Goal: Use online tool/utility: Use online tool/utility

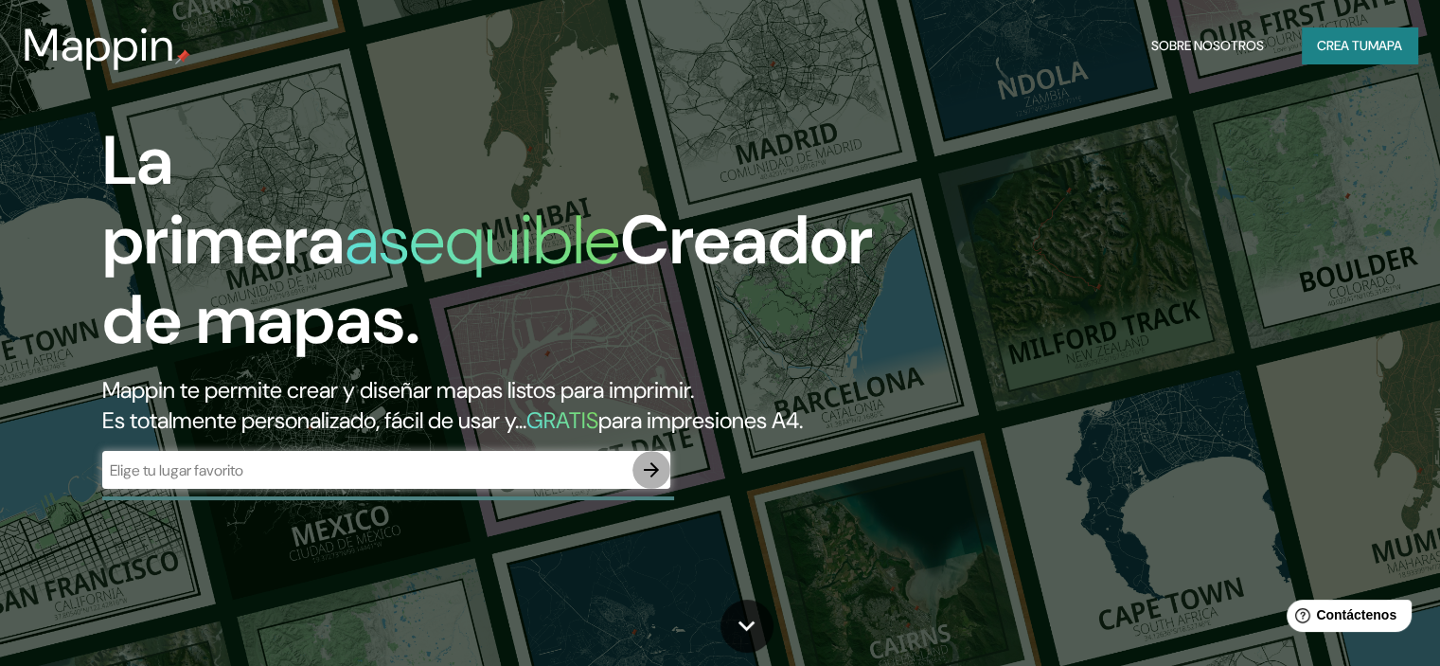
click at [652, 477] on icon "button" at bounding box center [651, 469] width 15 height 15
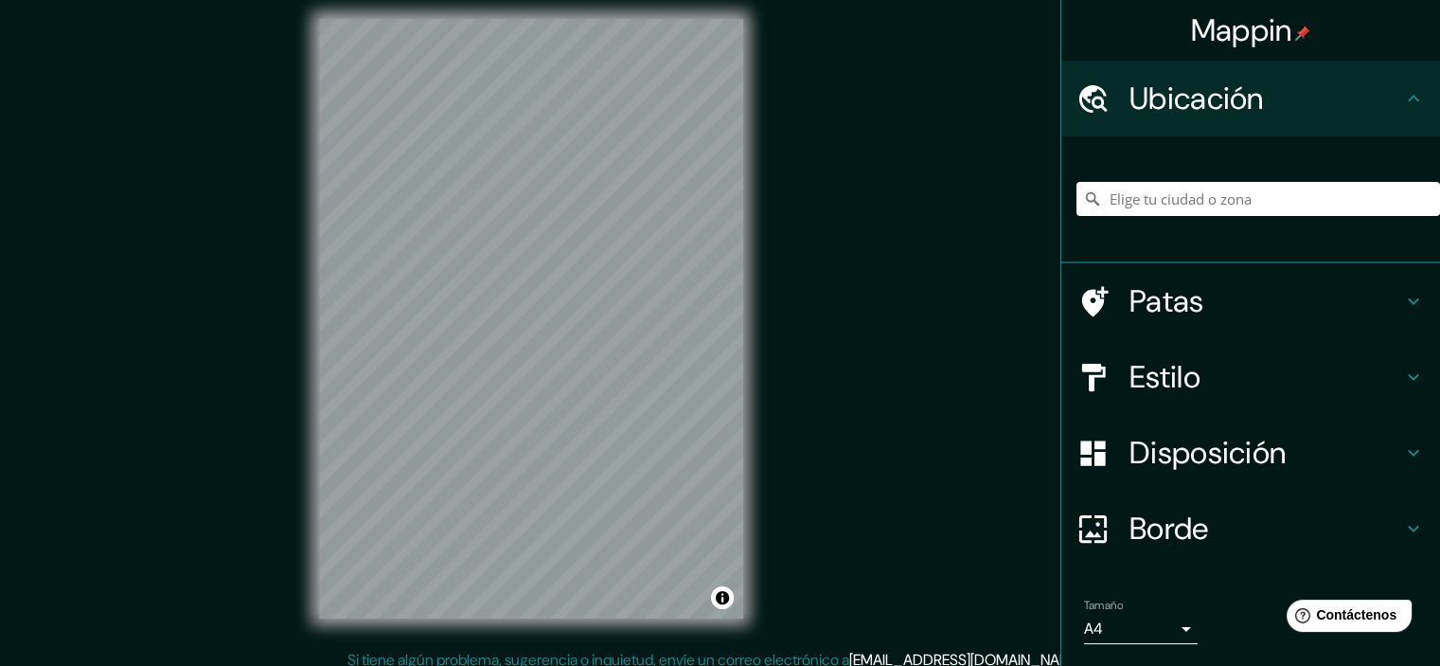
scroll to position [24, 0]
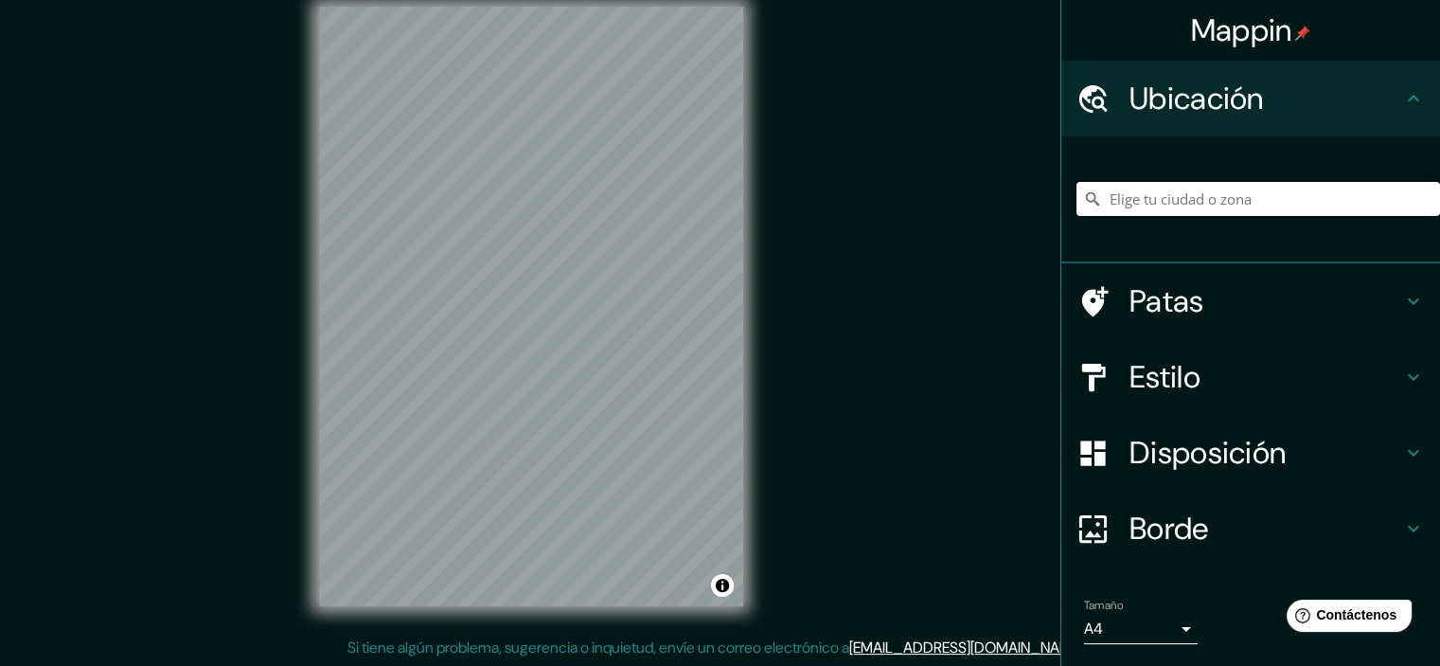
click at [1100, 195] on input "Elige tu ciudad o zona" at bounding box center [1258, 199] width 364 height 34
type input "[PERSON_NAME], Departamento de Gracias a Dios, [GEOGRAPHIC_DATA]"
click at [1419, 203] on icon "Claro" at bounding box center [1424, 198] width 11 height 11
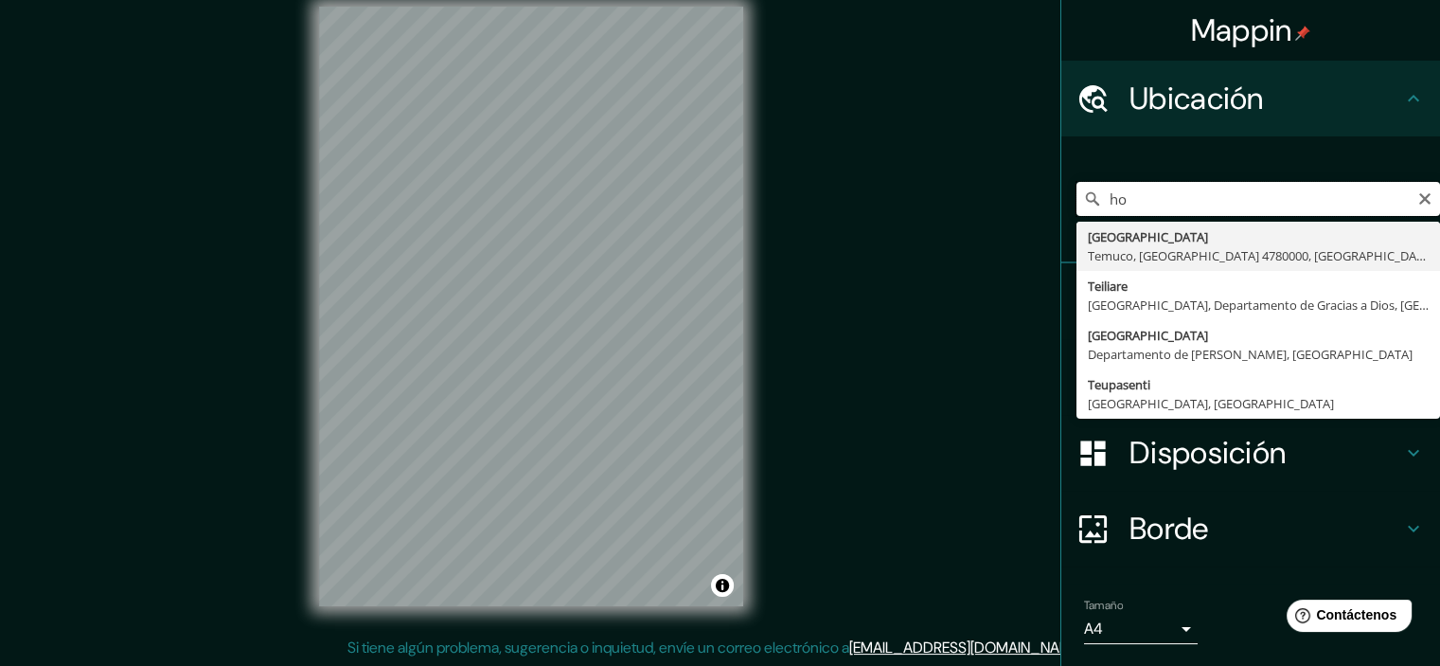
type input "h"
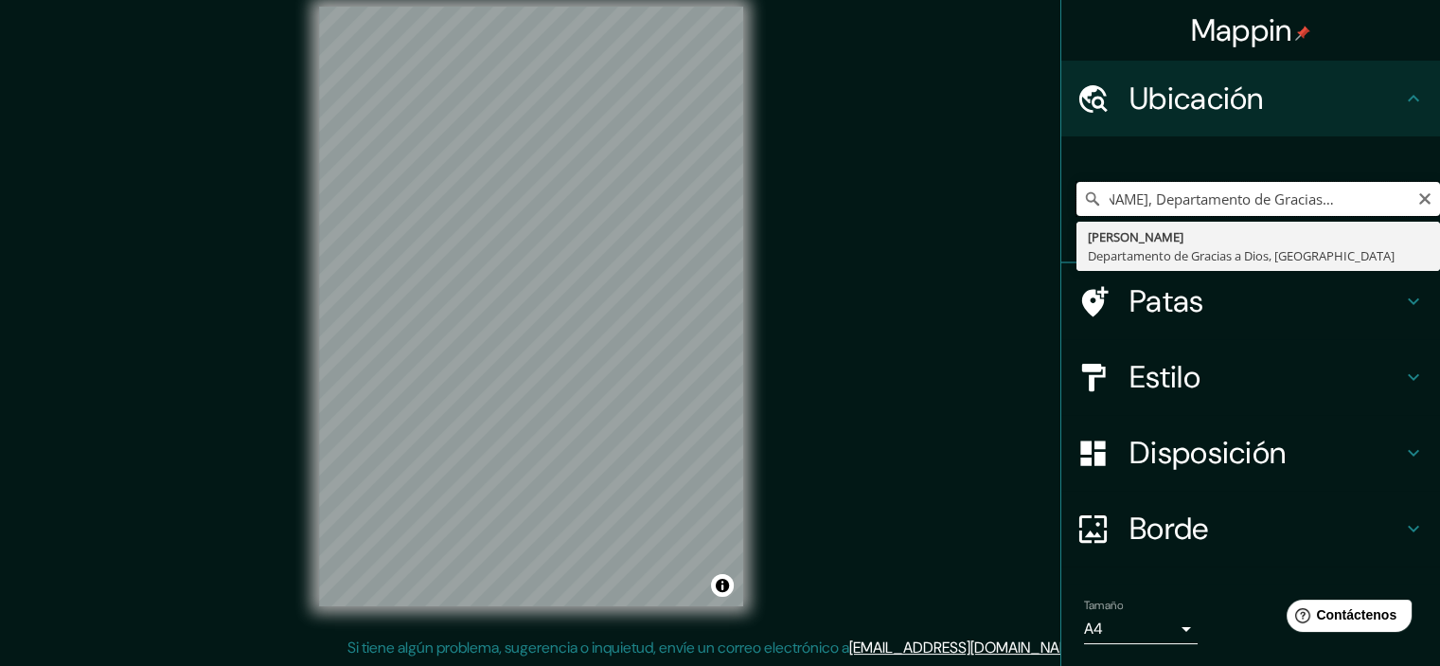
scroll to position [0, 0]
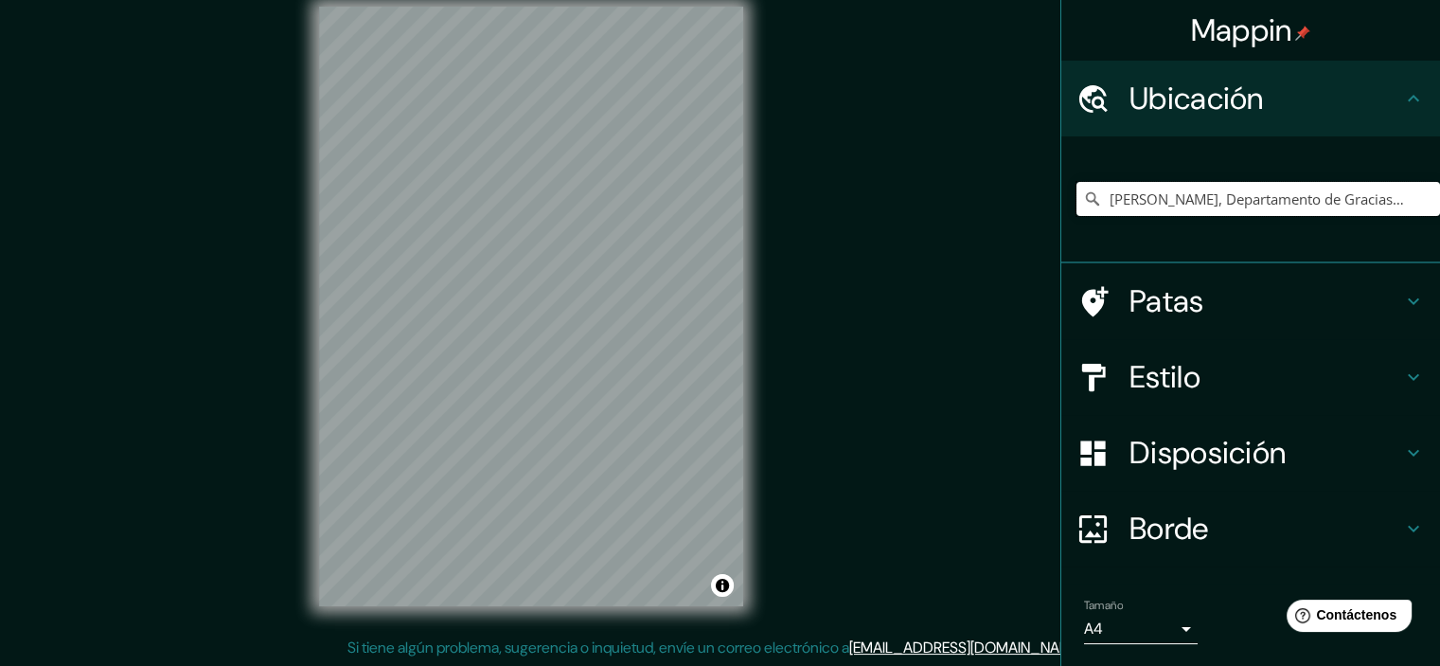
click at [1330, 200] on input "[PERSON_NAME], Departamento de Gracias a Dios, [GEOGRAPHIC_DATA]" at bounding box center [1258, 199] width 364 height 34
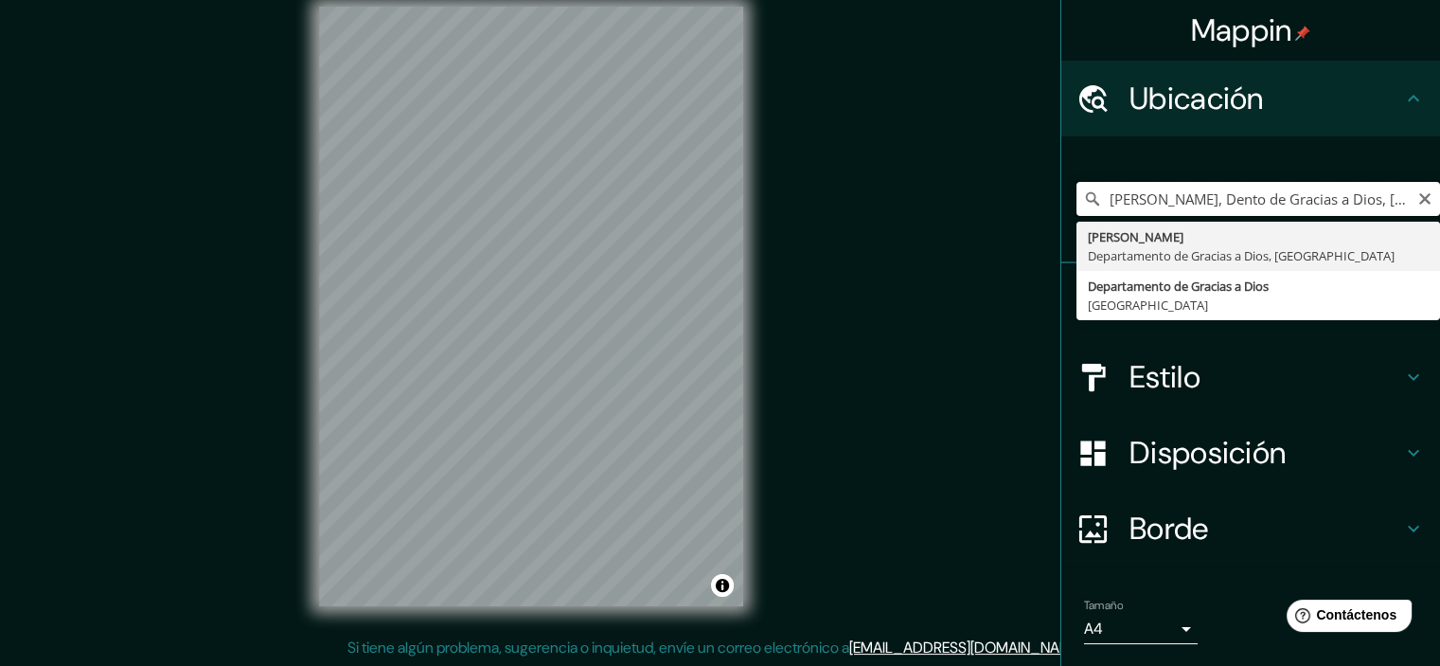
click at [1378, 200] on input "[PERSON_NAME], Dento de Gracias a Dios, [GEOGRAPHIC_DATA]" at bounding box center [1258, 199] width 364 height 34
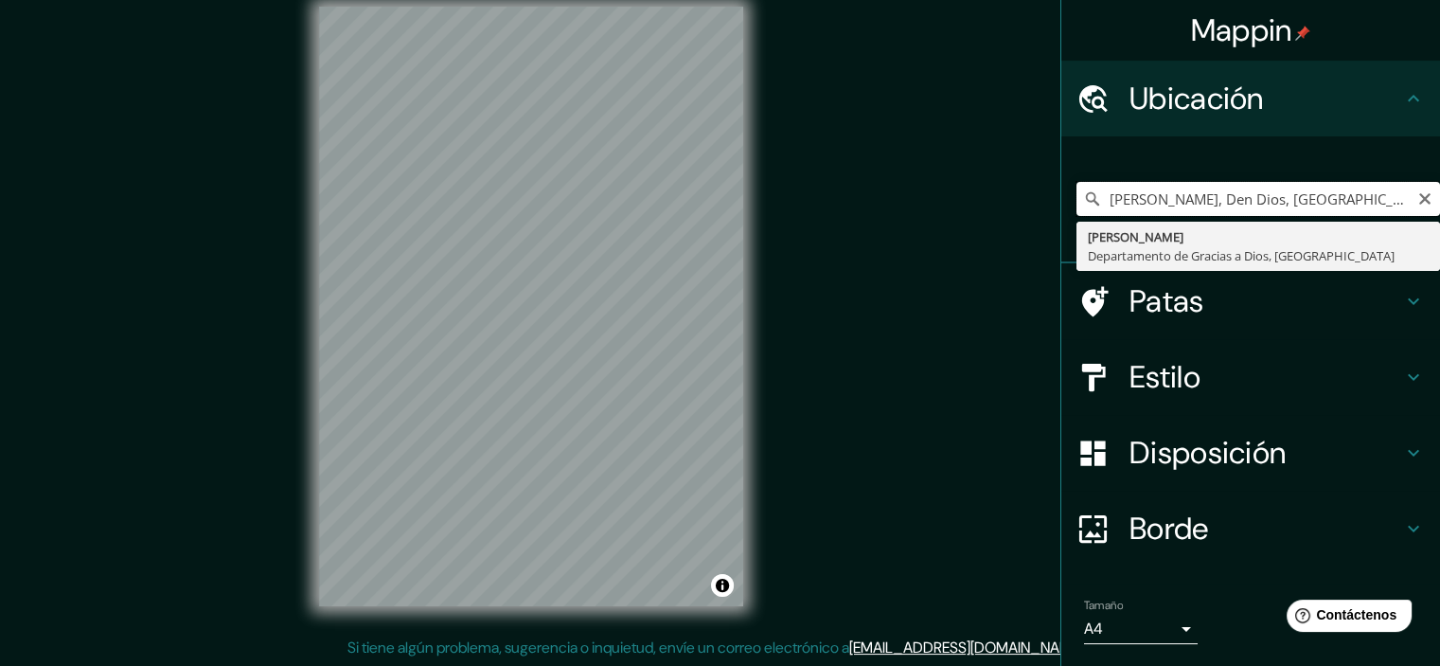
click at [1310, 199] on input "[PERSON_NAME], Den Dios, [GEOGRAPHIC_DATA]" at bounding box center [1258, 199] width 364 height 34
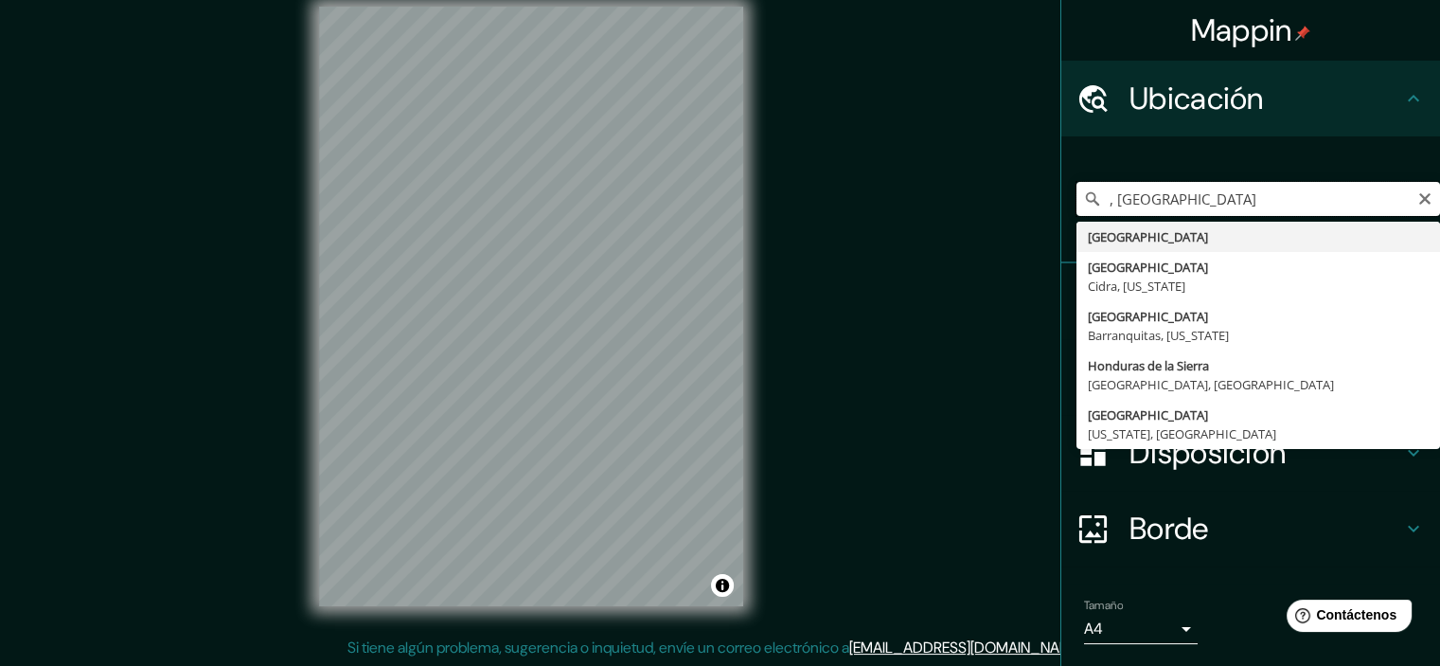
click at [1267, 192] on input ", [GEOGRAPHIC_DATA]" at bounding box center [1258, 199] width 364 height 34
type input ","
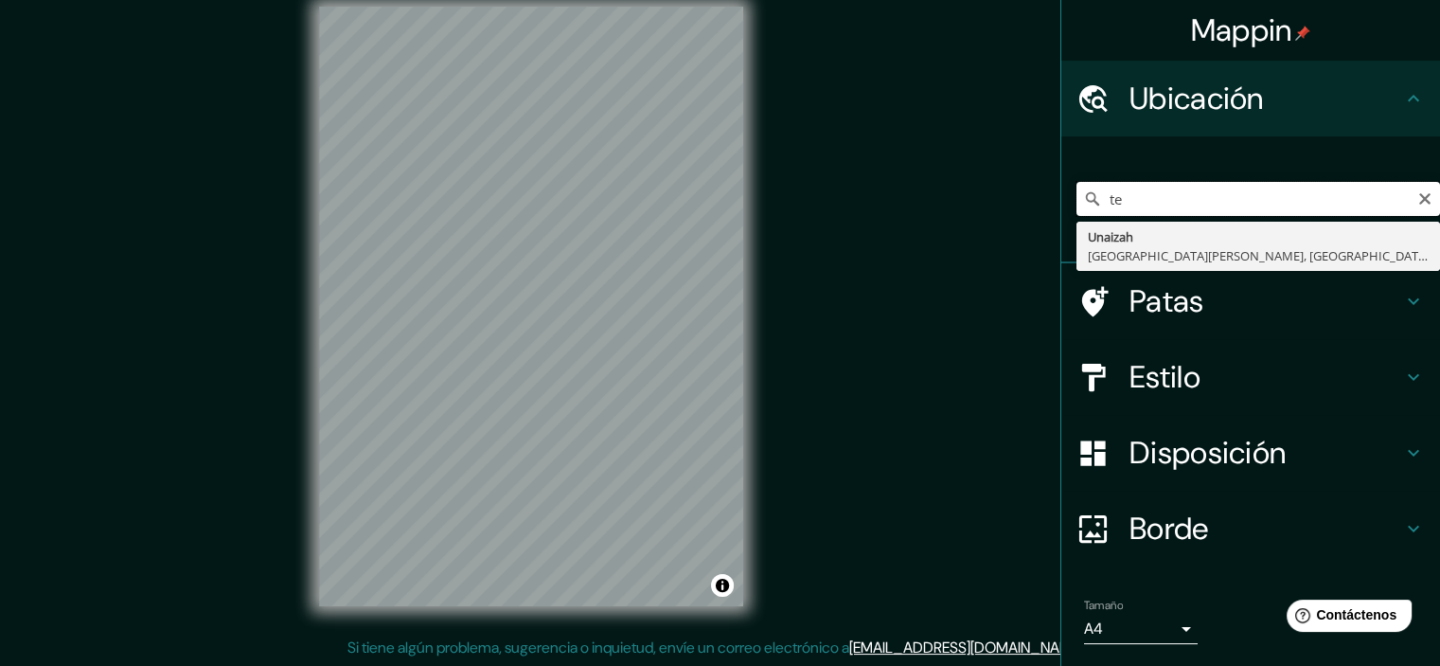
type input "t"
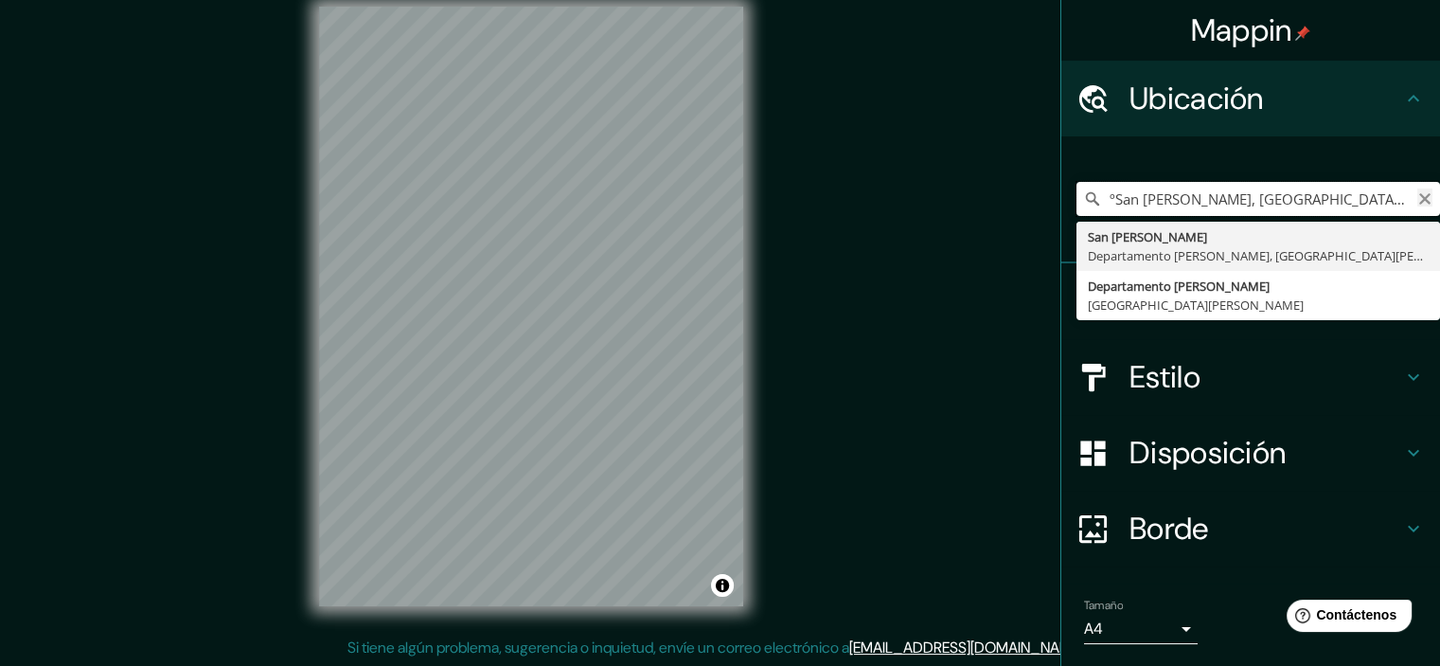
type input "ºSan [PERSON_NAME], [GEOGRAPHIC_DATA][PERSON_NAME], [GEOGRAPHIC_DATA][PERSON_NA…"
click at [1419, 196] on icon "Claro" at bounding box center [1424, 198] width 11 height 11
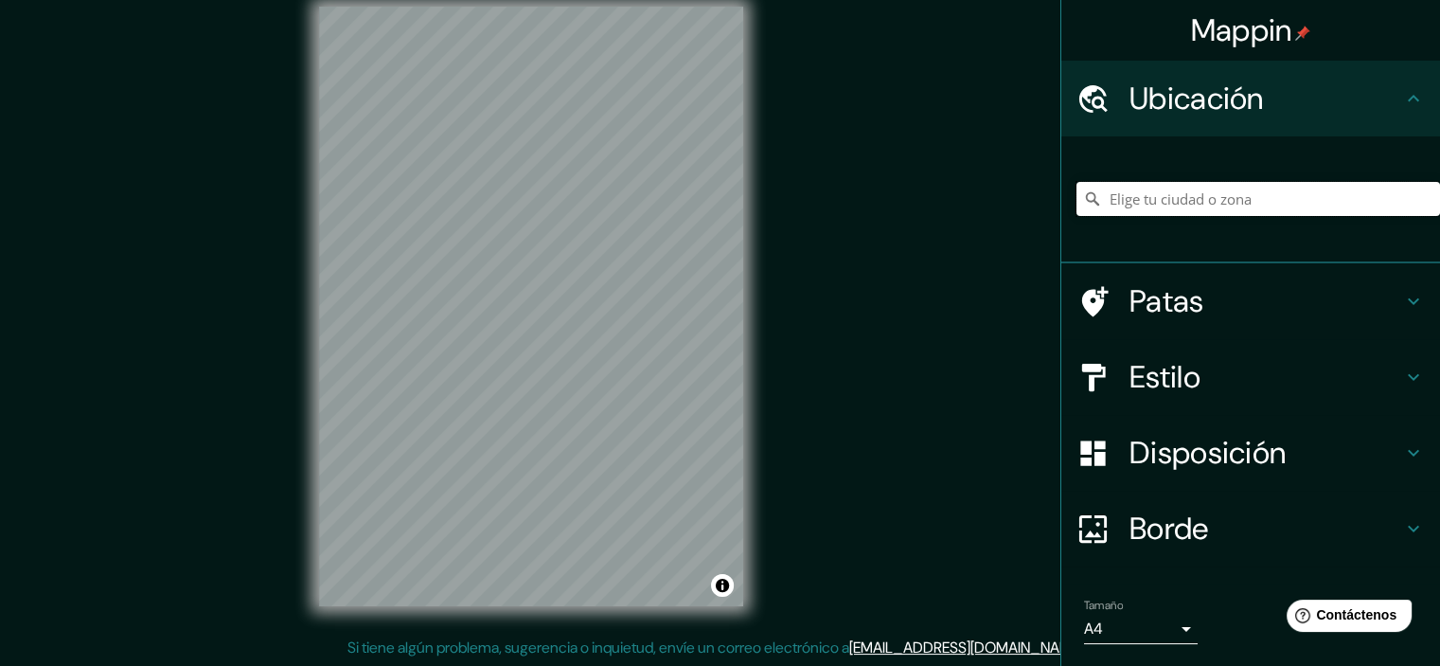
click at [1270, 189] on input "Elige tu ciudad o zona" at bounding box center [1258, 199] width 364 height 34
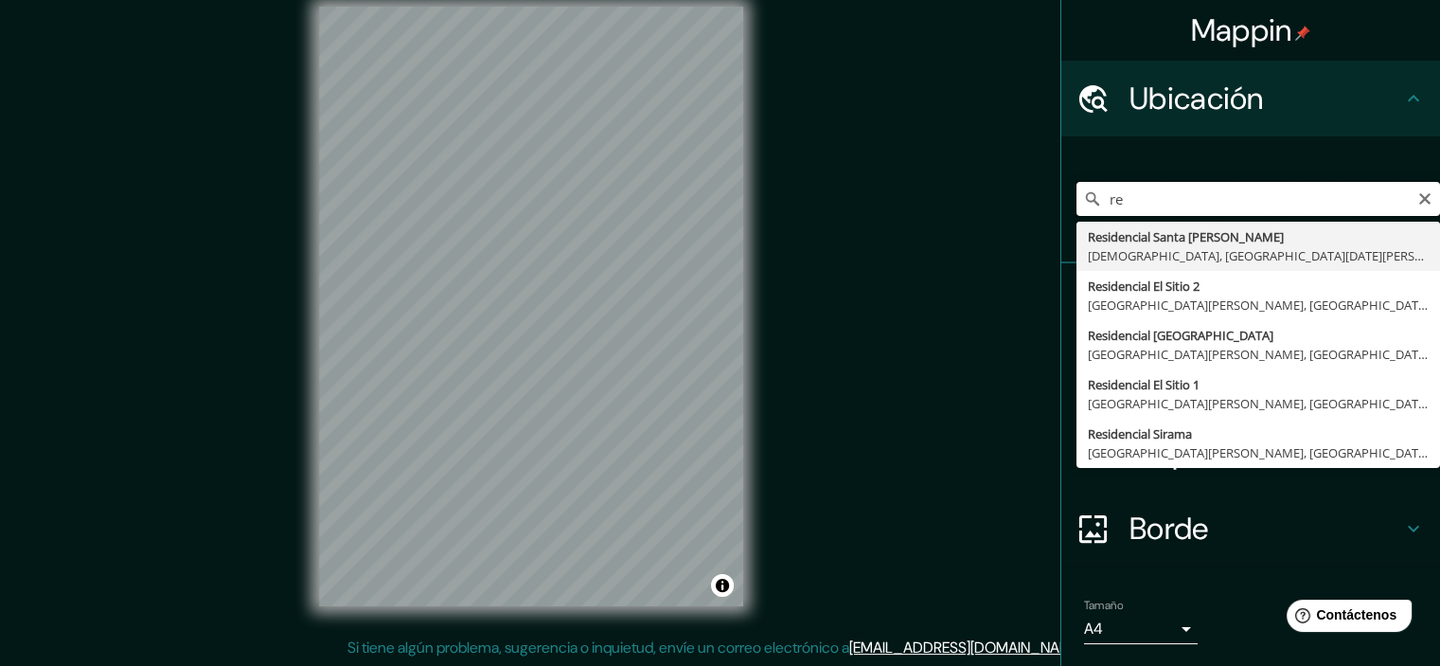
type input "r"
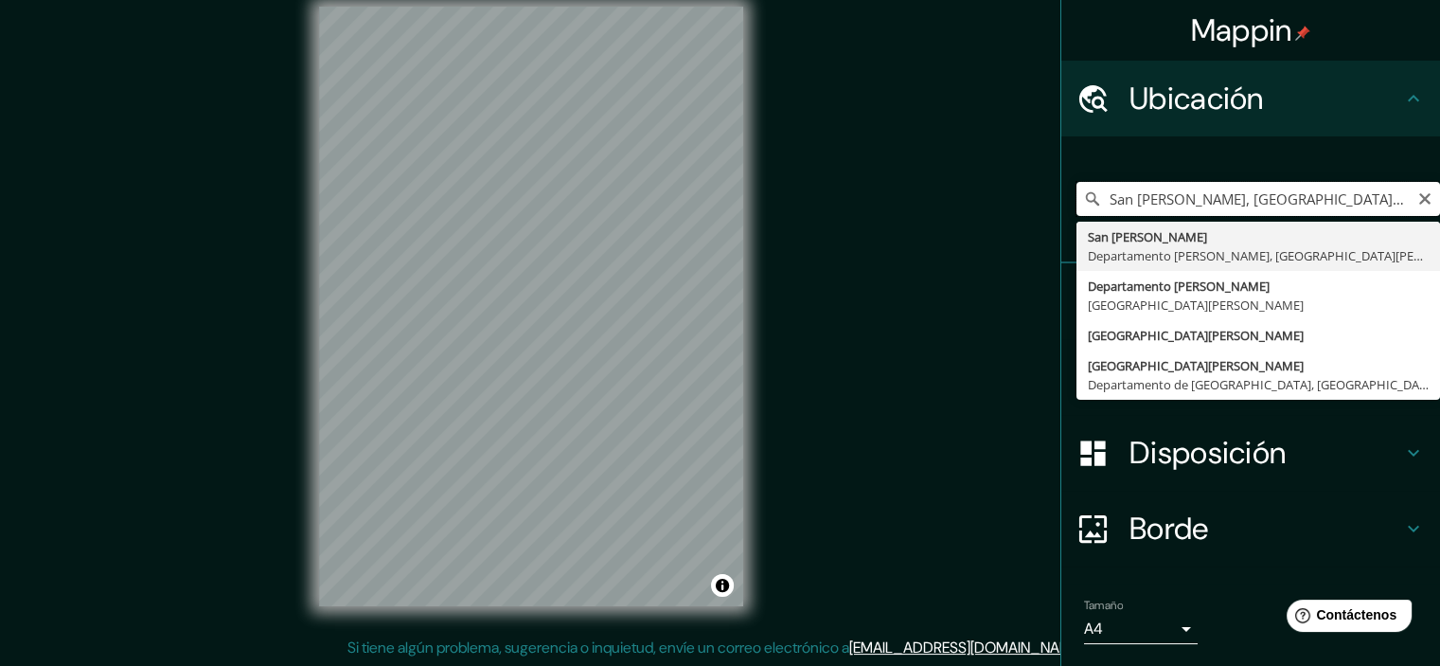
click at [1393, 192] on input "San [PERSON_NAME], [GEOGRAPHIC_DATA][PERSON_NAME], [GEOGRAPHIC_DATA][PERSON_NAM…" at bounding box center [1258, 199] width 364 height 34
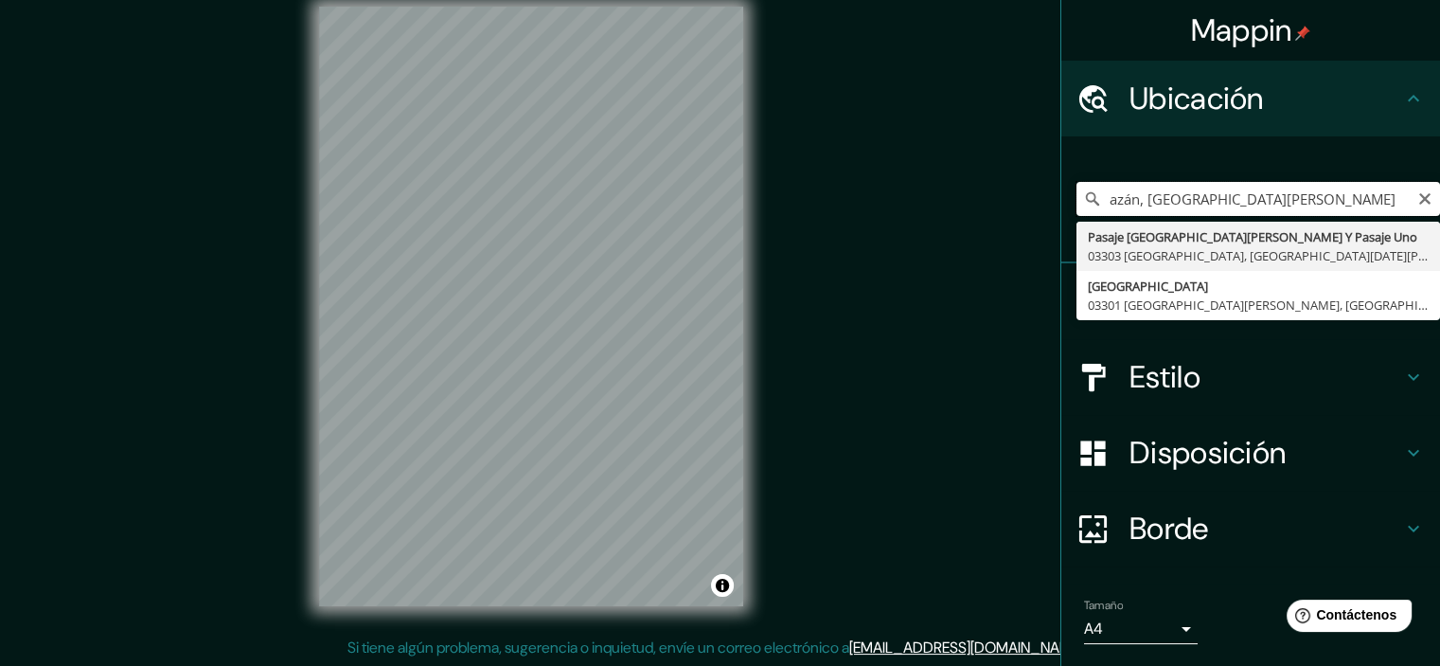
click at [1253, 196] on input "azán, [GEOGRAPHIC_DATA][PERSON_NAME]" at bounding box center [1258, 199] width 364 height 34
type input "a"
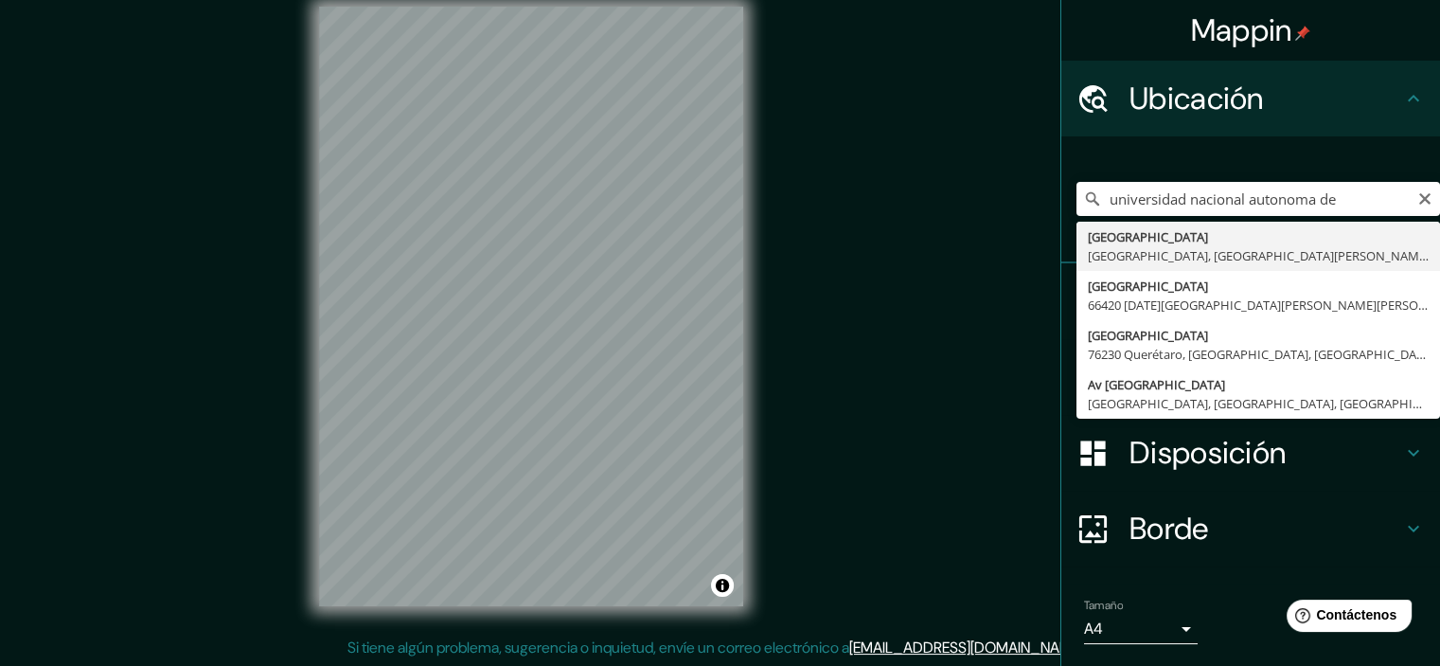
type input "[GEOGRAPHIC_DATA], [GEOGRAPHIC_DATA], [GEOGRAPHIC_DATA][PERSON_NAME], [GEOGRAPH…"
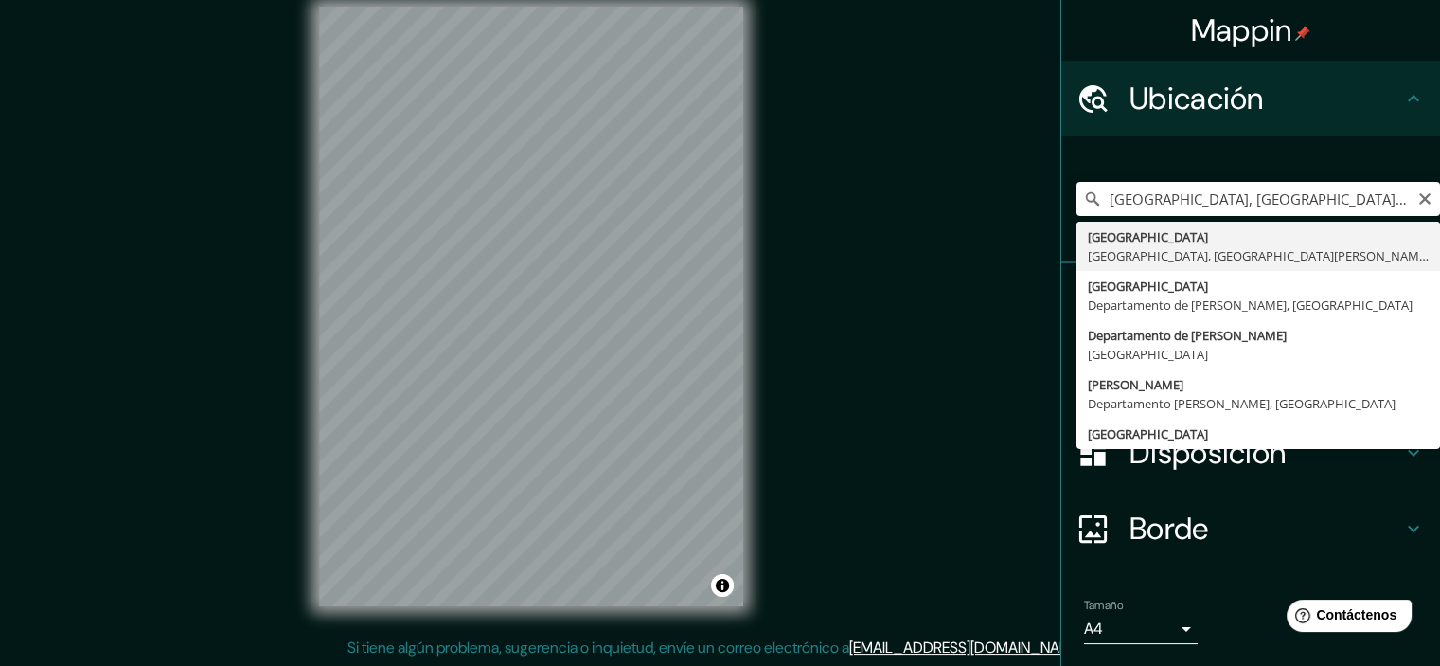
click at [1129, 528] on font "Borde" at bounding box center [1169, 528] width 80 height 40
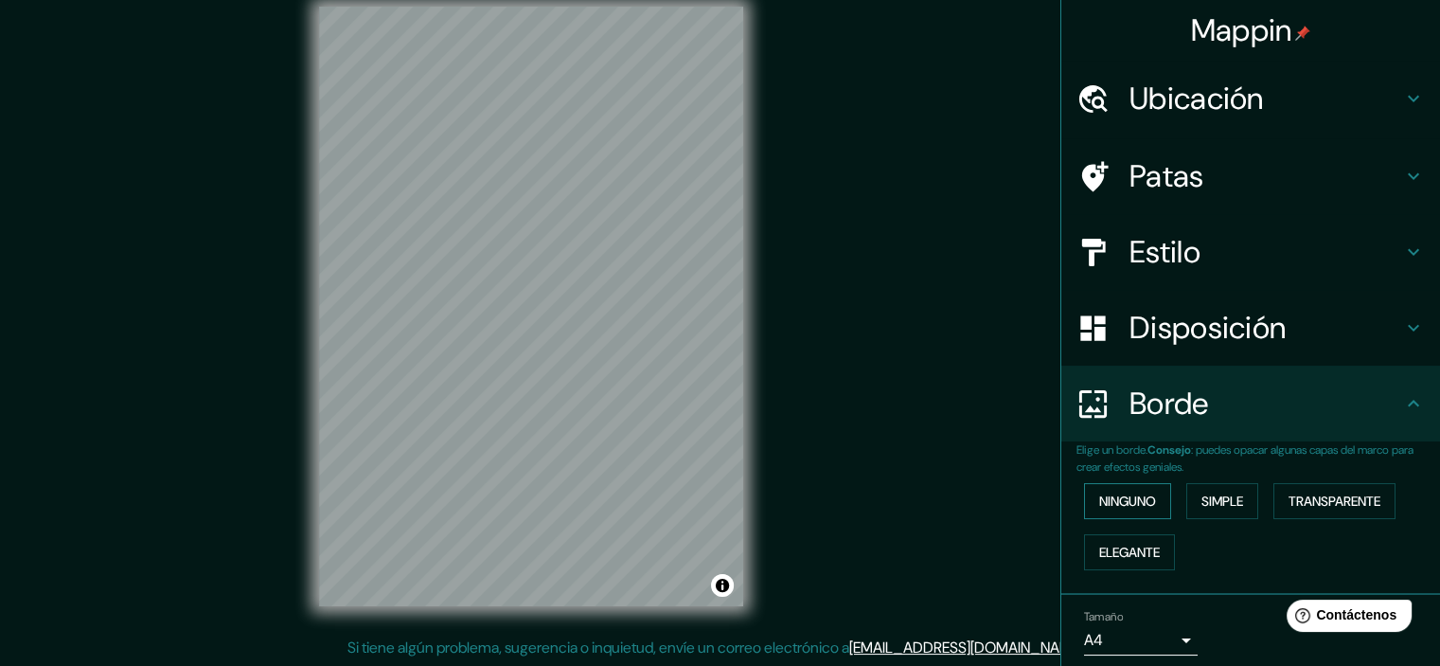
click at [1149, 507] on button "Ninguno" at bounding box center [1127, 501] width 87 height 36
click at [1201, 504] on font "Simple" at bounding box center [1222, 500] width 42 height 17
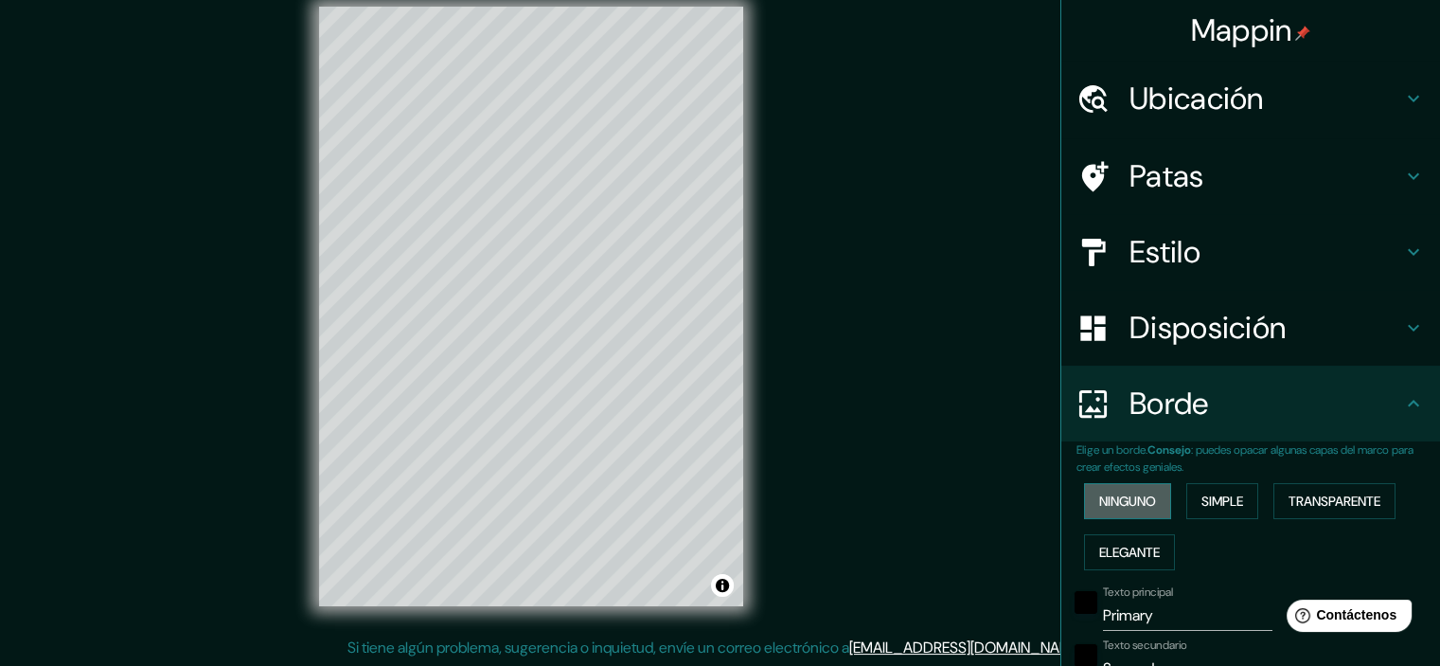
click at [1140, 503] on font "Ninguno" at bounding box center [1127, 500] width 57 height 17
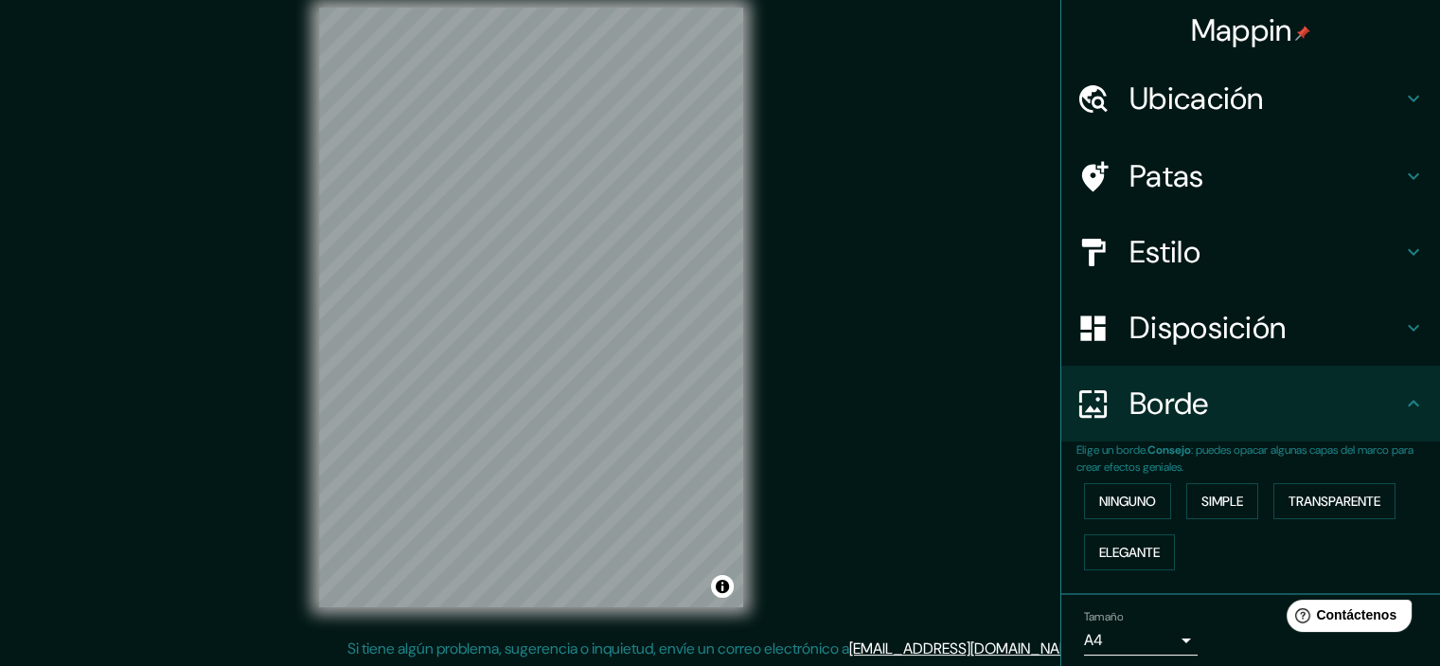
scroll to position [24, 0]
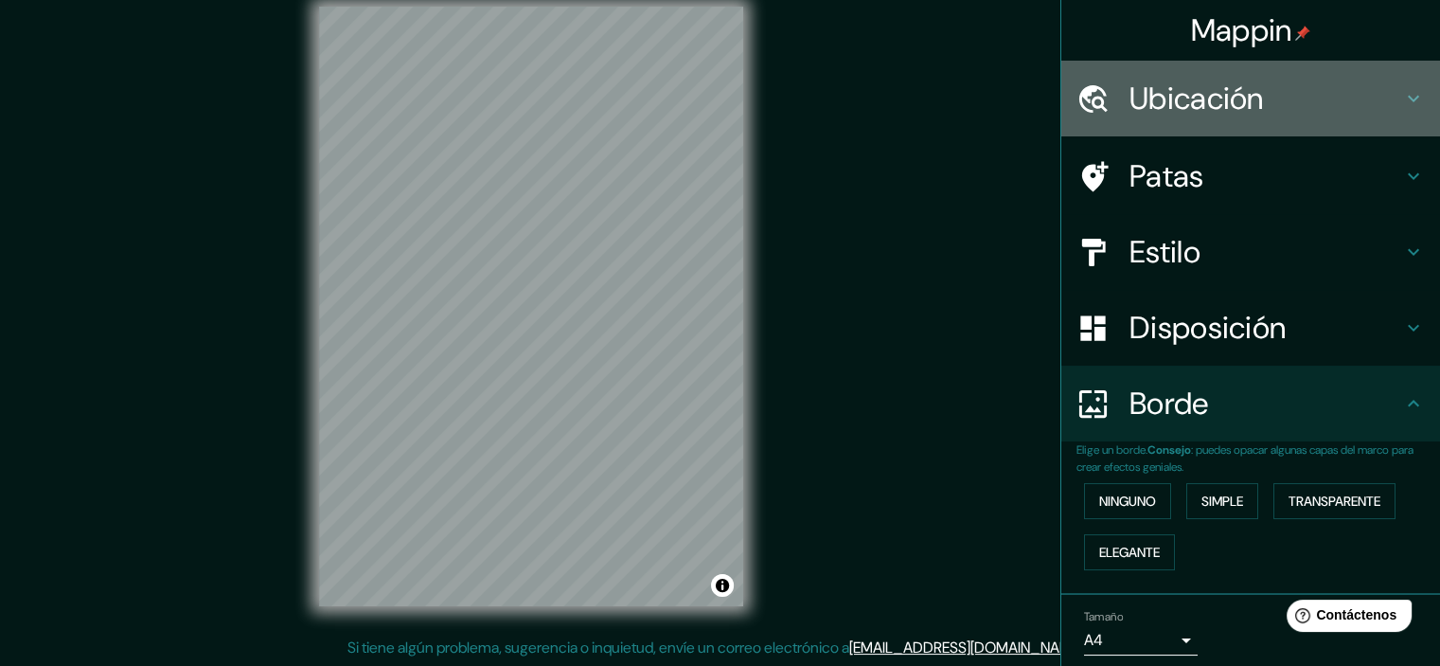
click at [1163, 86] on font "Ubicación" at bounding box center [1196, 99] width 134 height 40
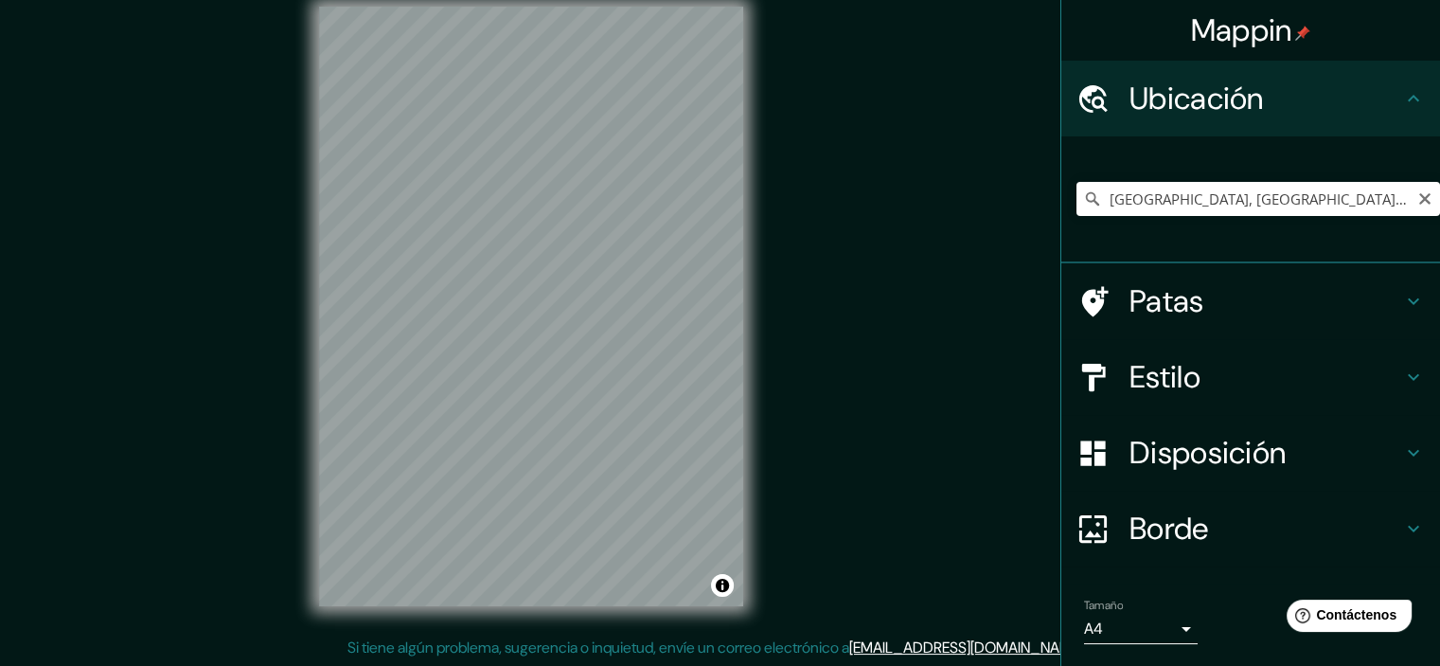
click at [1083, 206] on icon at bounding box center [1092, 198] width 19 height 19
click at [1083, 200] on icon at bounding box center [1092, 198] width 19 height 19
click at [1083, 195] on icon at bounding box center [1092, 198] width 19 height 19
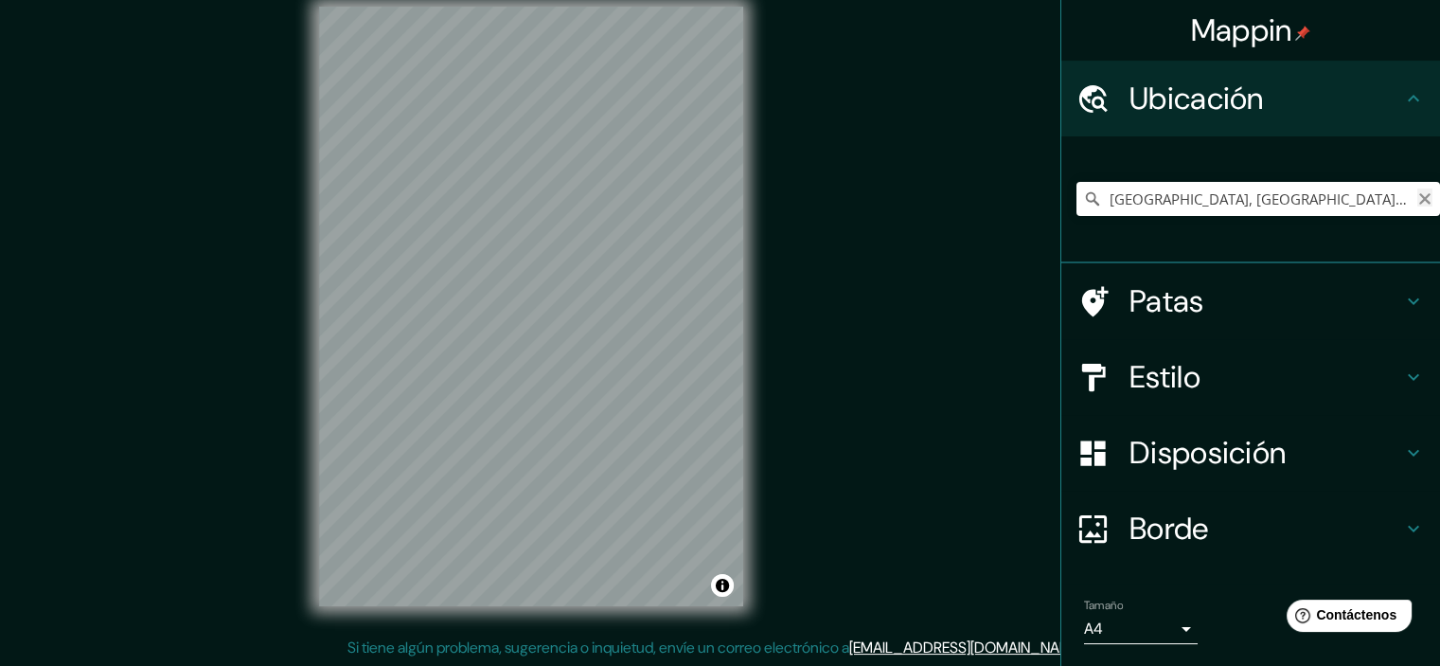
click at [1419, 196] on icon "Claro" at bounding box center [1424, 198] width 11 height 11
click at [1200, 204] on input "Elige tu ciudad o zona" at bounding box center [1258, 199] width 364 height 34
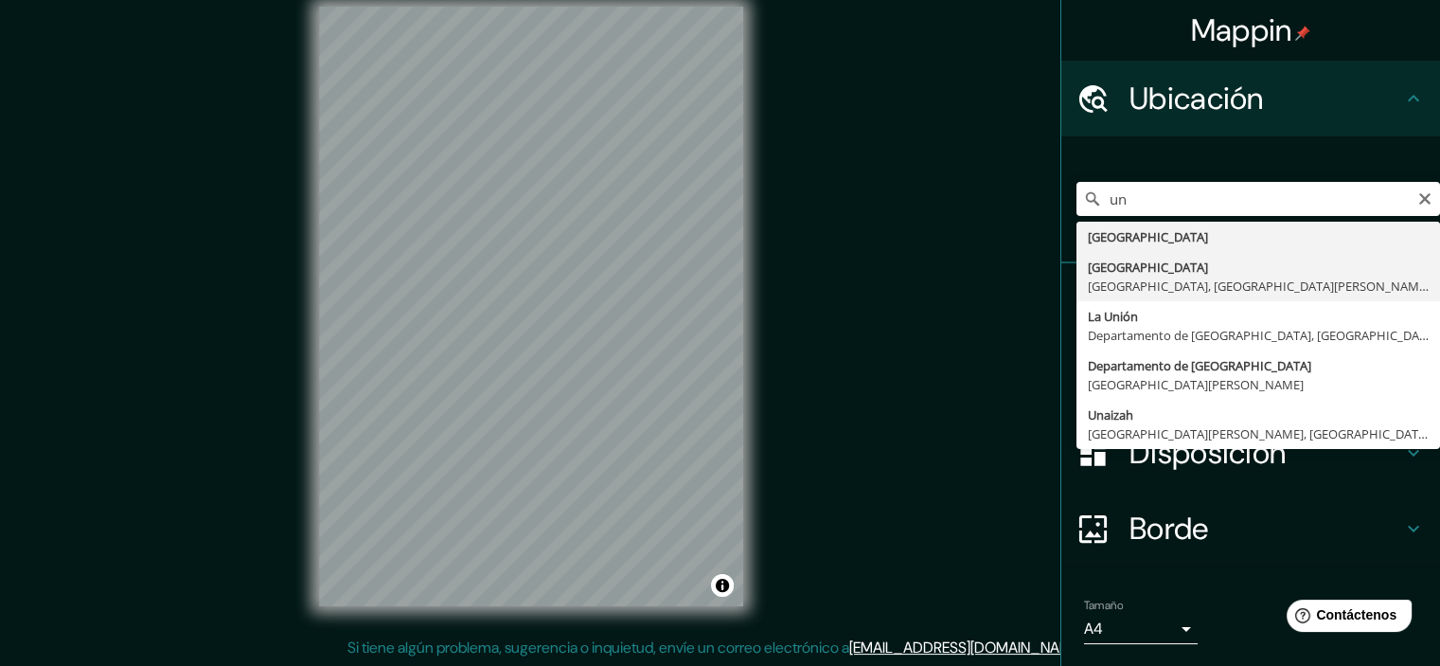
type input "[GEOGRAPHIC_DATA], [GEOGRAPHIC_DATA], [GEOGRAPHIC_DATA][PERSON_NAME], [GEOGRAPH…"
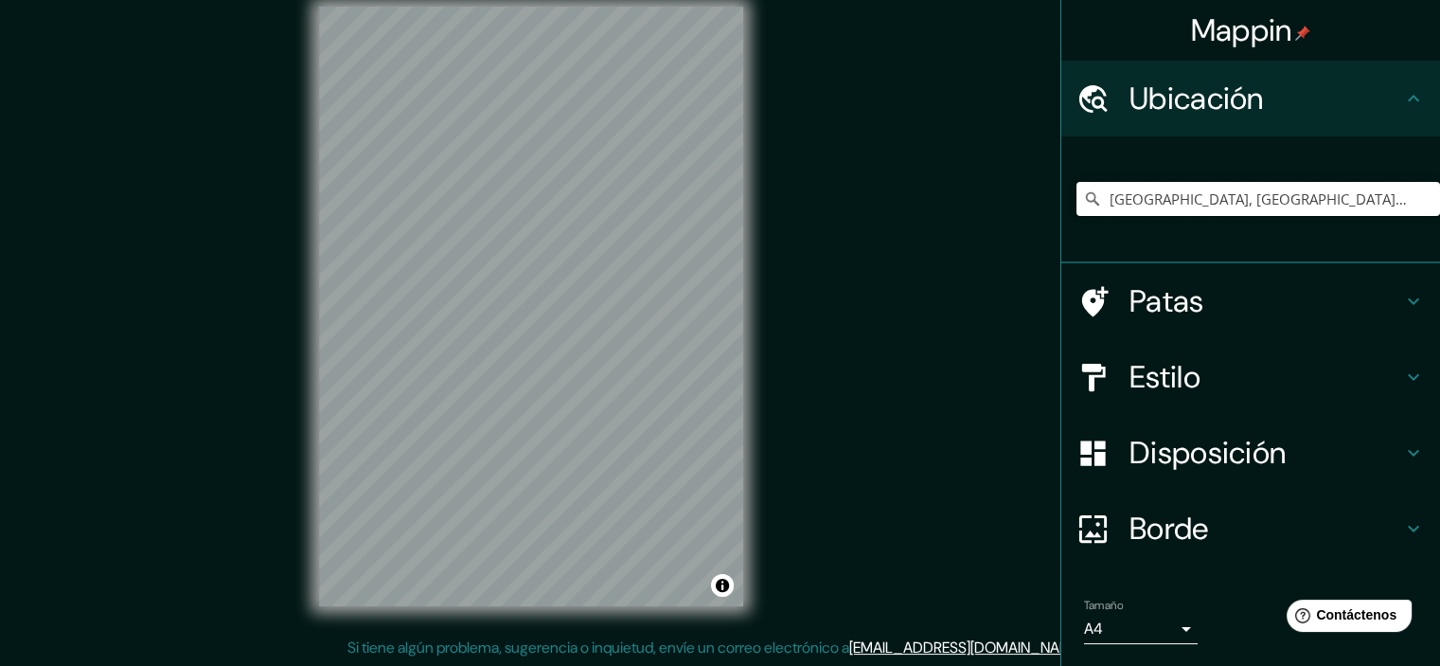
scroll to position [0, 0]
click at [166, 264] on div "Mappin Ubicación [GEOGRAPHIC_DATA], [GEOGRAPHIC_DATA], [GEOGRAPHIC_DATA][PERSON…" at bounding box center [720, 321] width 1440 height 690
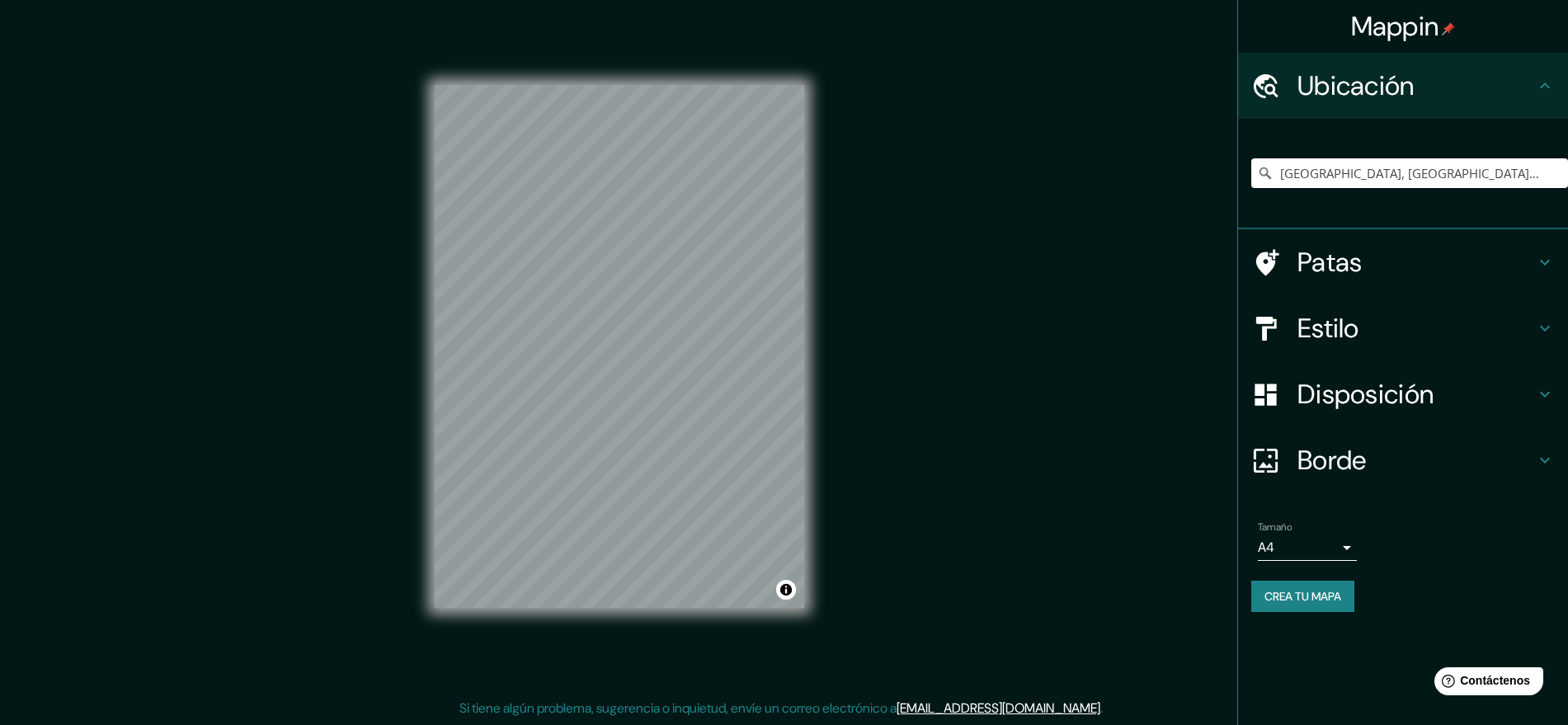
click at [826, 335] on div "© Mapbox © OpenStreetMap Improve this map" at bounding box center [619, 345] width 422 height 705
click at [1266, 167] on input "[GEOGRAPHIC_DATA], [GEOGRAPHIC_DATA], [GEOGRAPHIC_DATA][PERSON_NAME], [GEOGRAPH…" at bounding box center [1409, 173] width 317 height 30
click at [1266, 170] on icon "Claro" at bounding box center [1554, 173] width 13 height 13
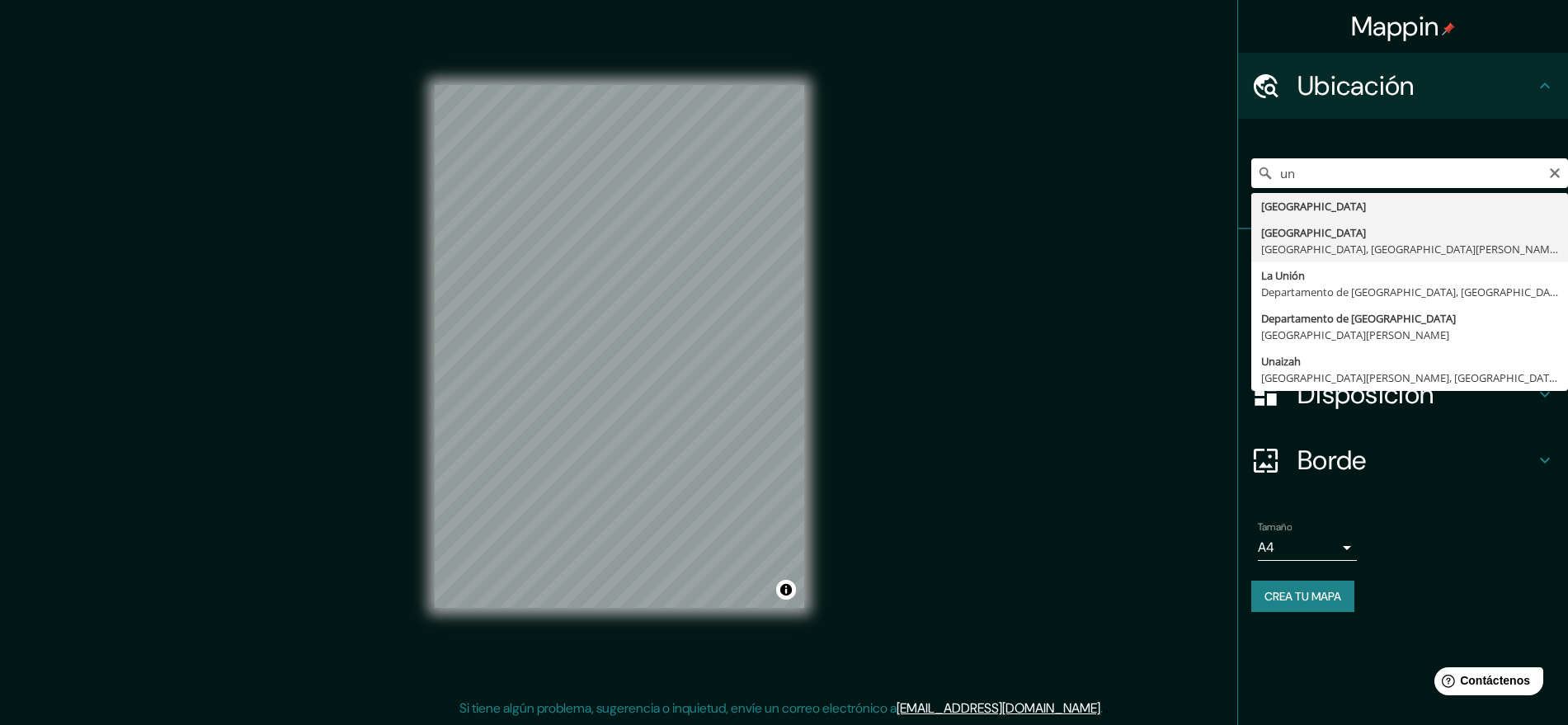
type input "[GEOGRAPHIC_DATA], [GEOGRAPHIC_DATA], [GEOGRAPHIC_DATA][PERSON_NAME], [GEOGRAPH…"
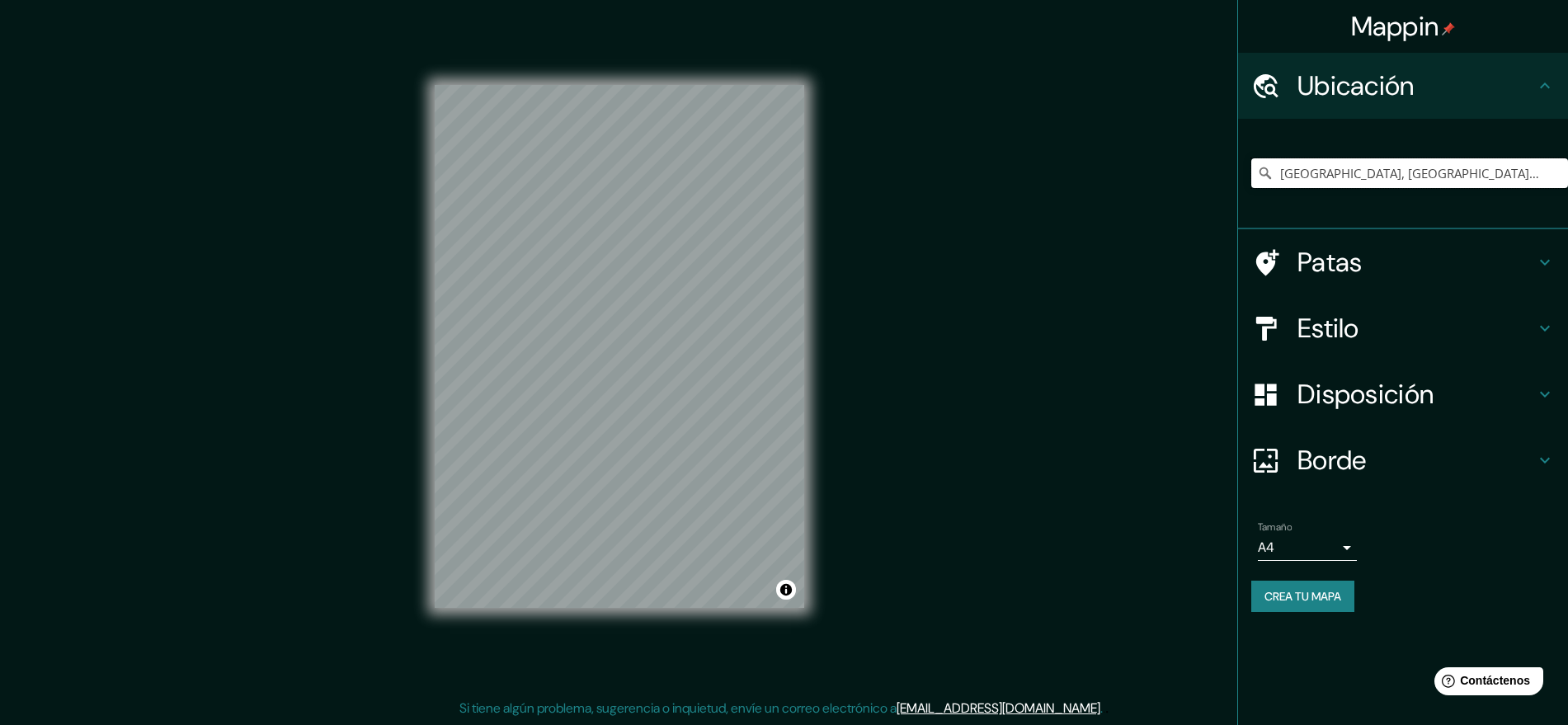
scroll to position [0, 0]
click at [1266, 169] on input "[GEOGRAPHIC_DATA], [GEOGRAPHIC_DATA], [GEOGRAPHIC_DATA][PERSON_NAME], [GEOGRAPH…" at bounding box center [1409, 173] width 317 height 30
